Goal: Download file/media

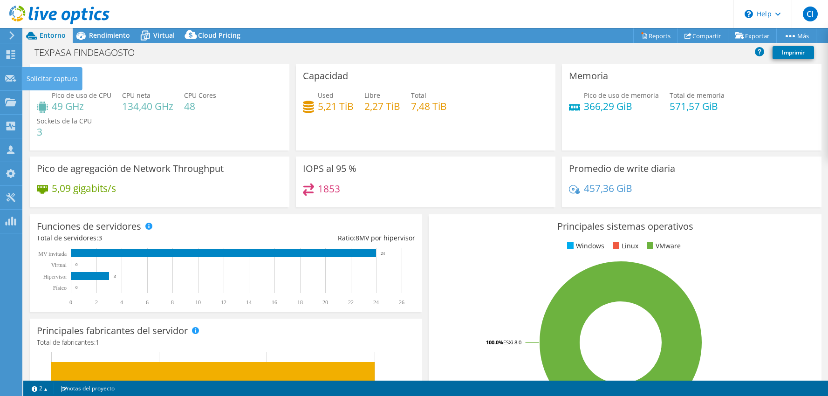
select select "USD"
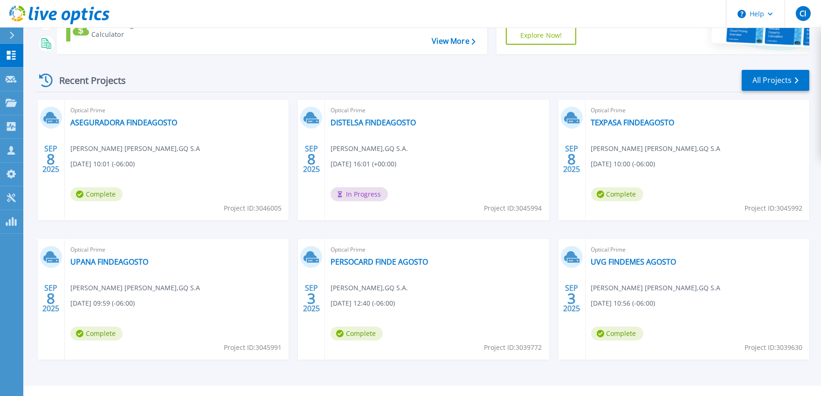
scroll to position [104, 0]
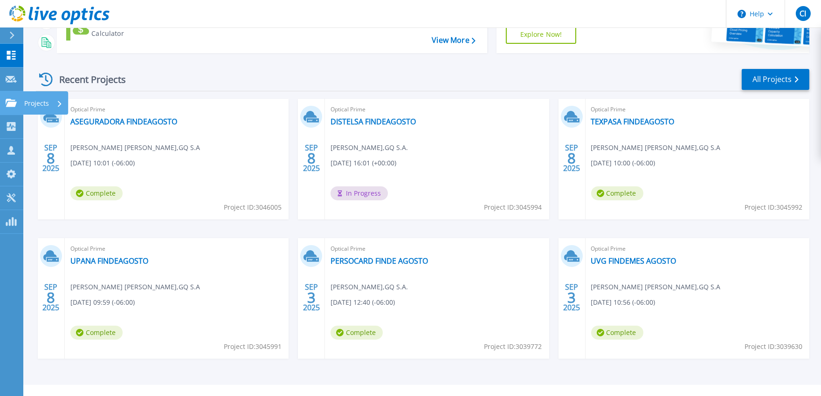
click at [17, 107] on link "Projects Projects" at bounding box center [11, 103] width 23 height 24
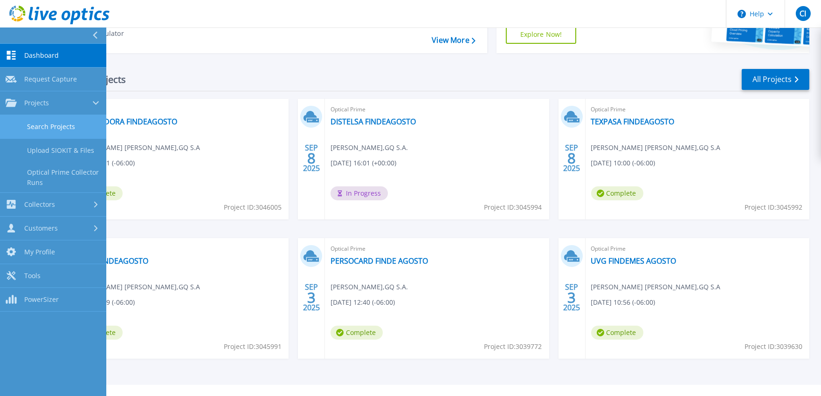
click at [49, 126] on link "Search Projects" at bounding box center [53, 127] width 106 height 24
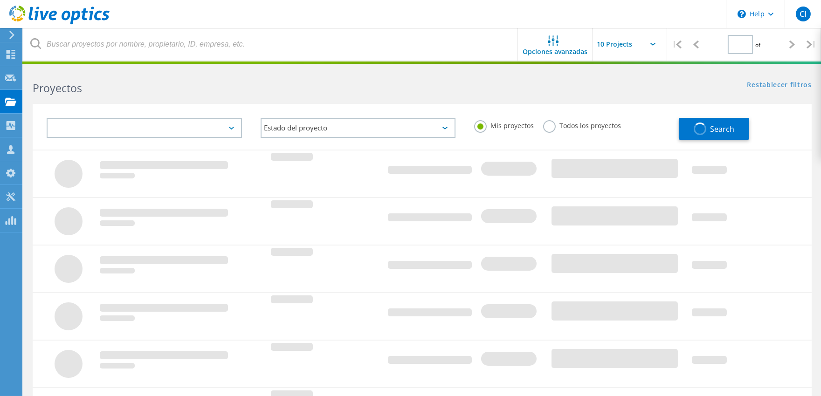
type input "1"
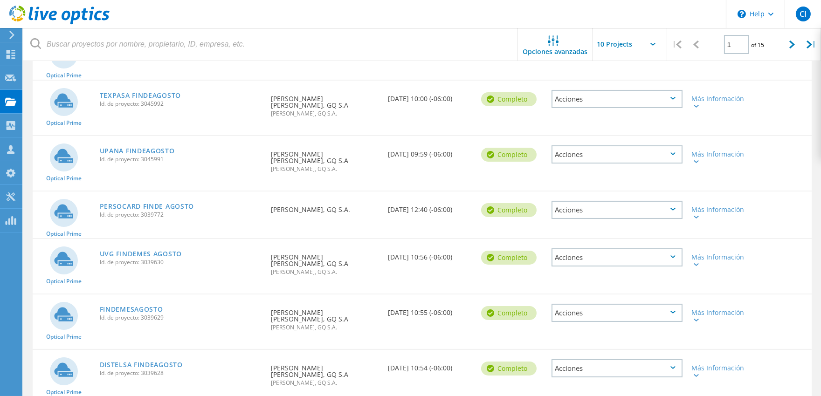
scroll to position [345, 0]
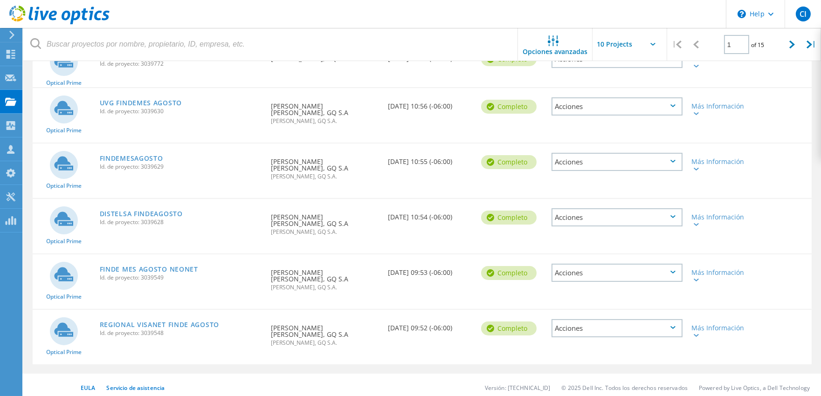
click at [162, 203] on div "DISTELSA FINDEAGOSTO Id. de proyecto: 3039628" at bounding box center [181, 216] width 172 height 35
click at [162, 211] on link "DISTELSA FINDEAGOSTO" at bounding box center [141, 214] width 83 height 7
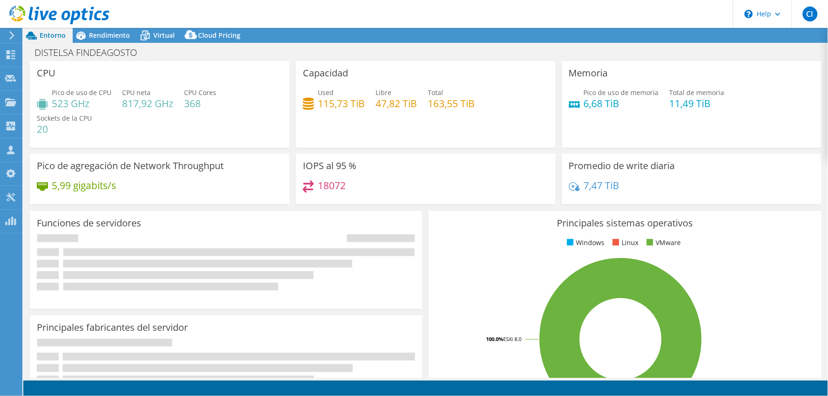
select select "USD"
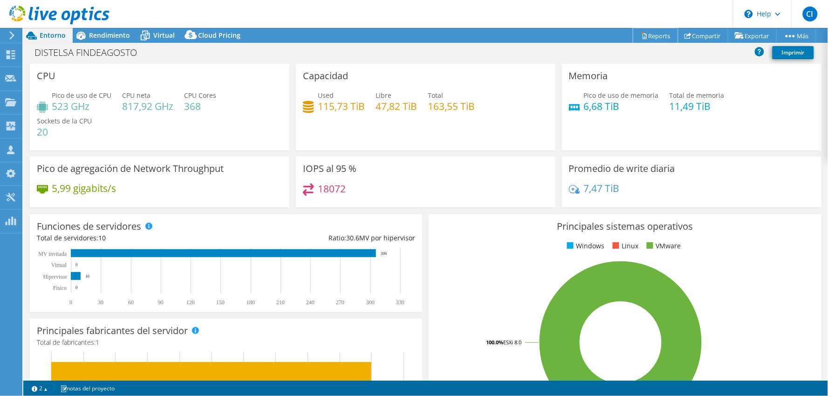
click at [645, 30] on link "Reports" at bounding box center [656, 35] width 45 height 14
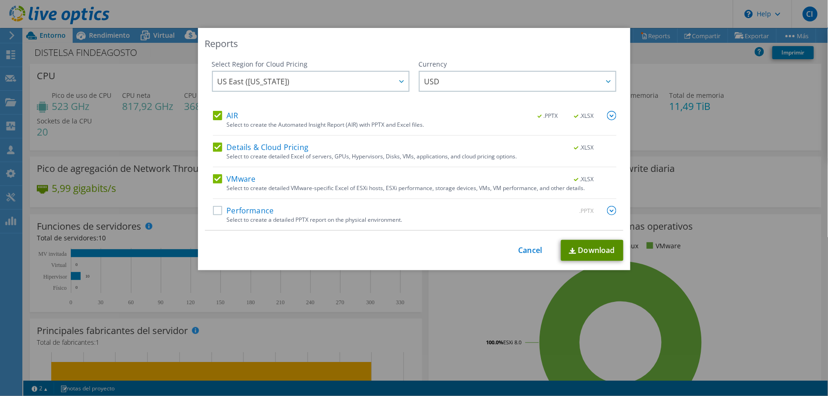
click at [587, 244] on link "Download" at bounding box center [592, 250] width 62 height 21
drag, startPoint x: 518, startPoint y: 250, endPoint x: 533, endPoint y: 237, distance: 20.2
click at [519, 249] on link "Cancel" at bounding box center [531, 250] width 24 height 9
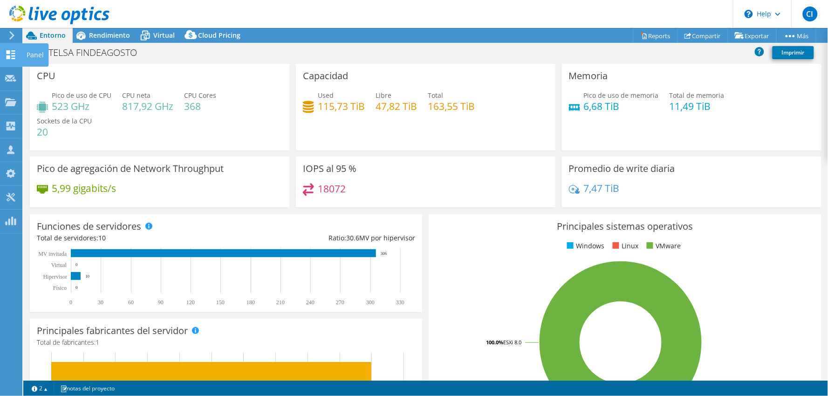
click at [14, 57] on icon at bounding box center [10, 54] width 11 height 9
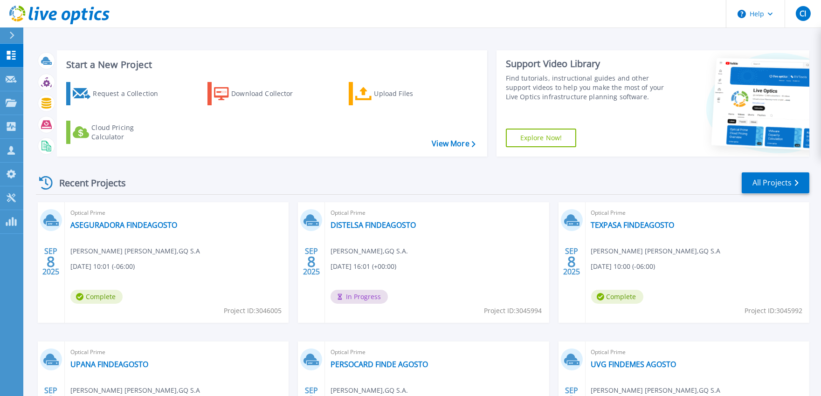
click at [339, 185] on div "Recent Projects All Projects" at bounding box center [422, 183] width 773 height 23
click at [337, 134] on div "Request a Collection Download Collector Upload Files Cloud Pricing Calculator" at bounding box center [271, 113] width 424 height 77
click at [114, 226] on link "ASEGURADORA FINDEAGOSTO" at bounding box center [123, 225] width 107 height 9
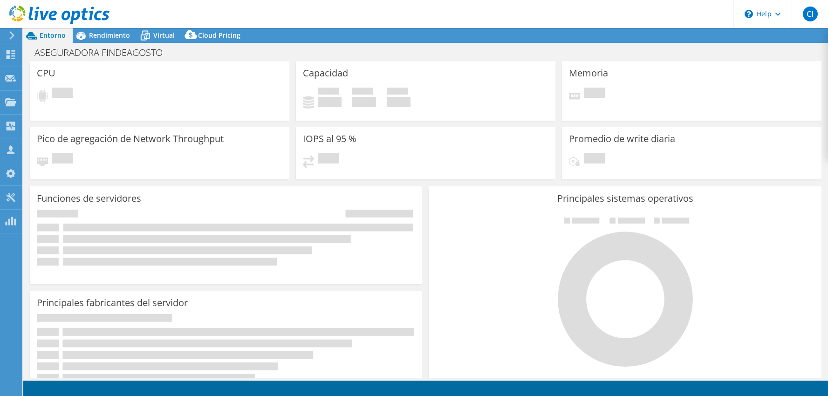
drag, startPoint x: 0, startPoint y: 0, endPoint x: 676, endPoint y: 49, distance: 677.8
click at [437, 170] on div "Pendiente" at bounding box center [426, 164] width 246 height 22
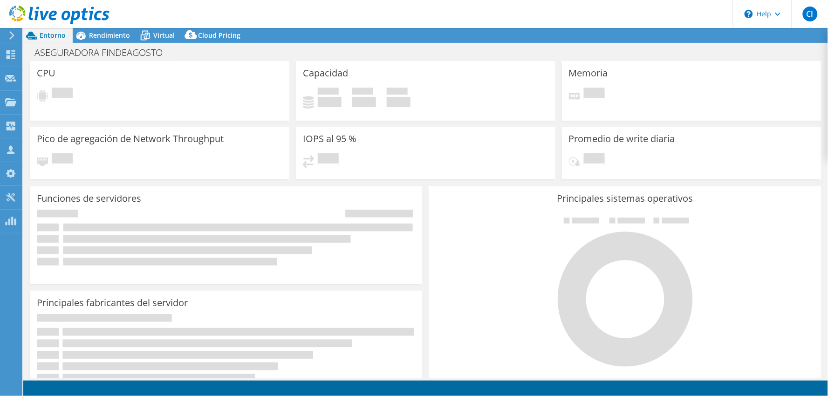
select select "USD"
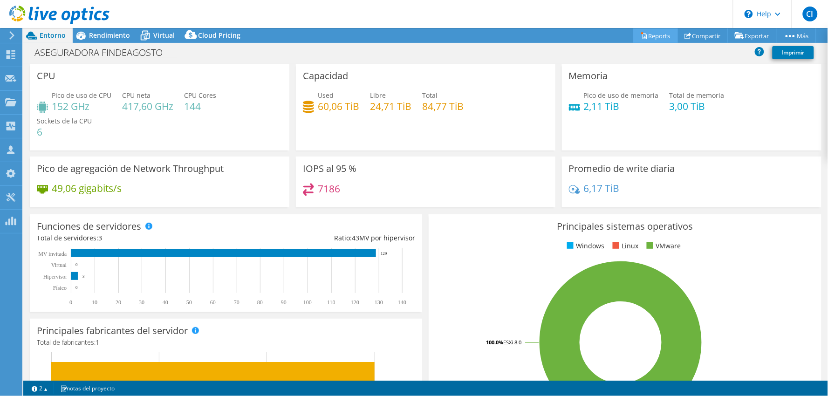
click at [646, 33] on link "Reports" at bounding box center [656, 35] width 45 height 14
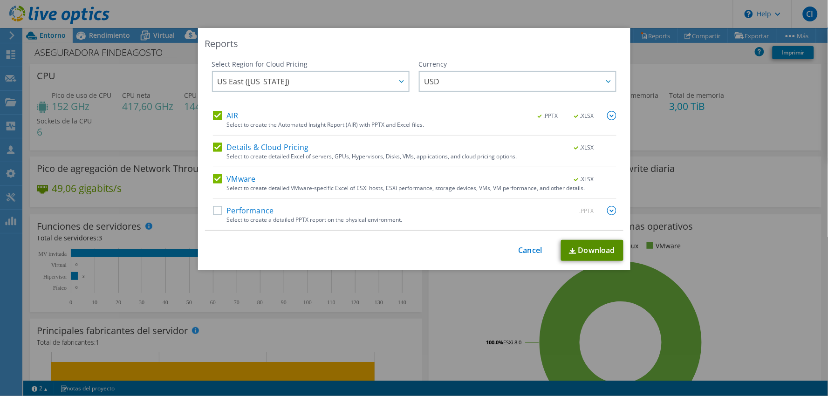
click at [586, 253] on link "Download" at bounding box center [592, 250] width 62 height 21
